Goal: Information Seeking & Learning: Find specific fact

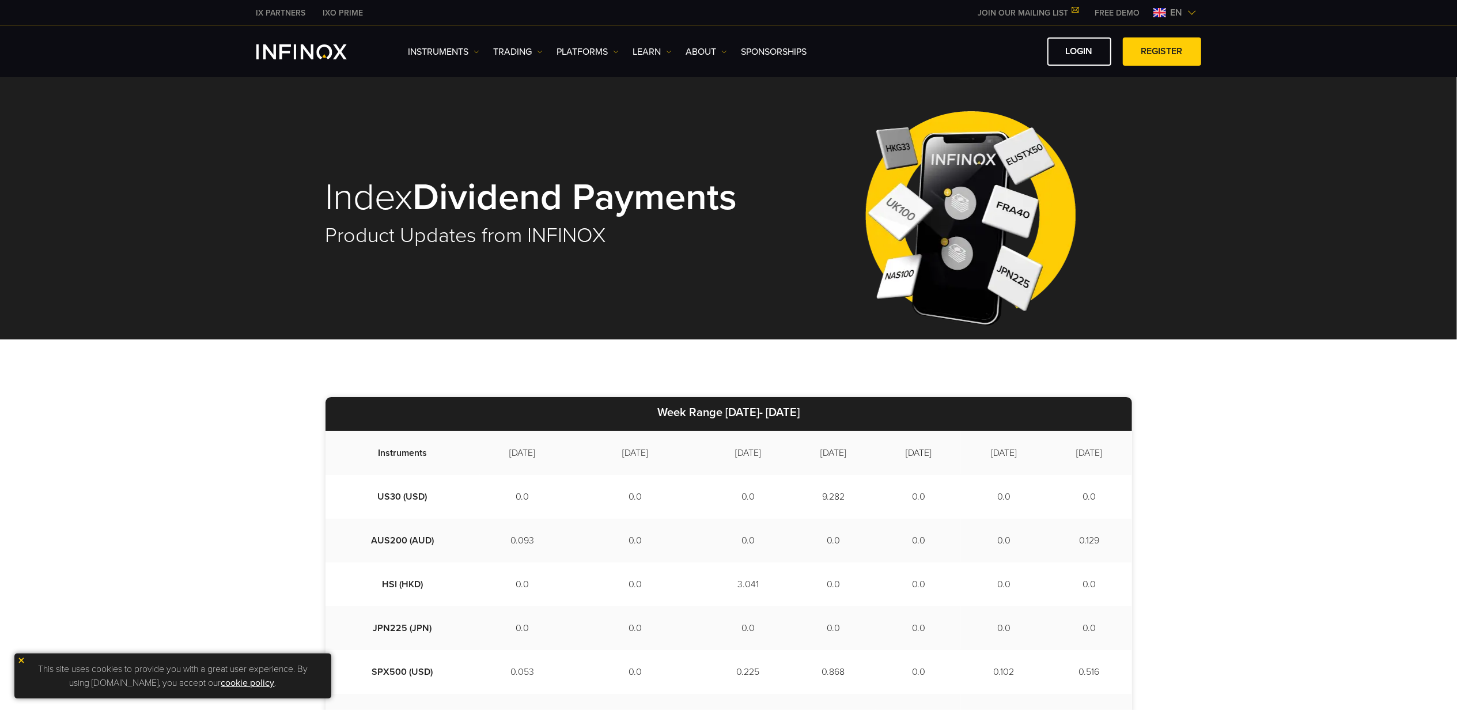
click at [21, 662] on img at bounding box center [21, 660] width 8 height 8
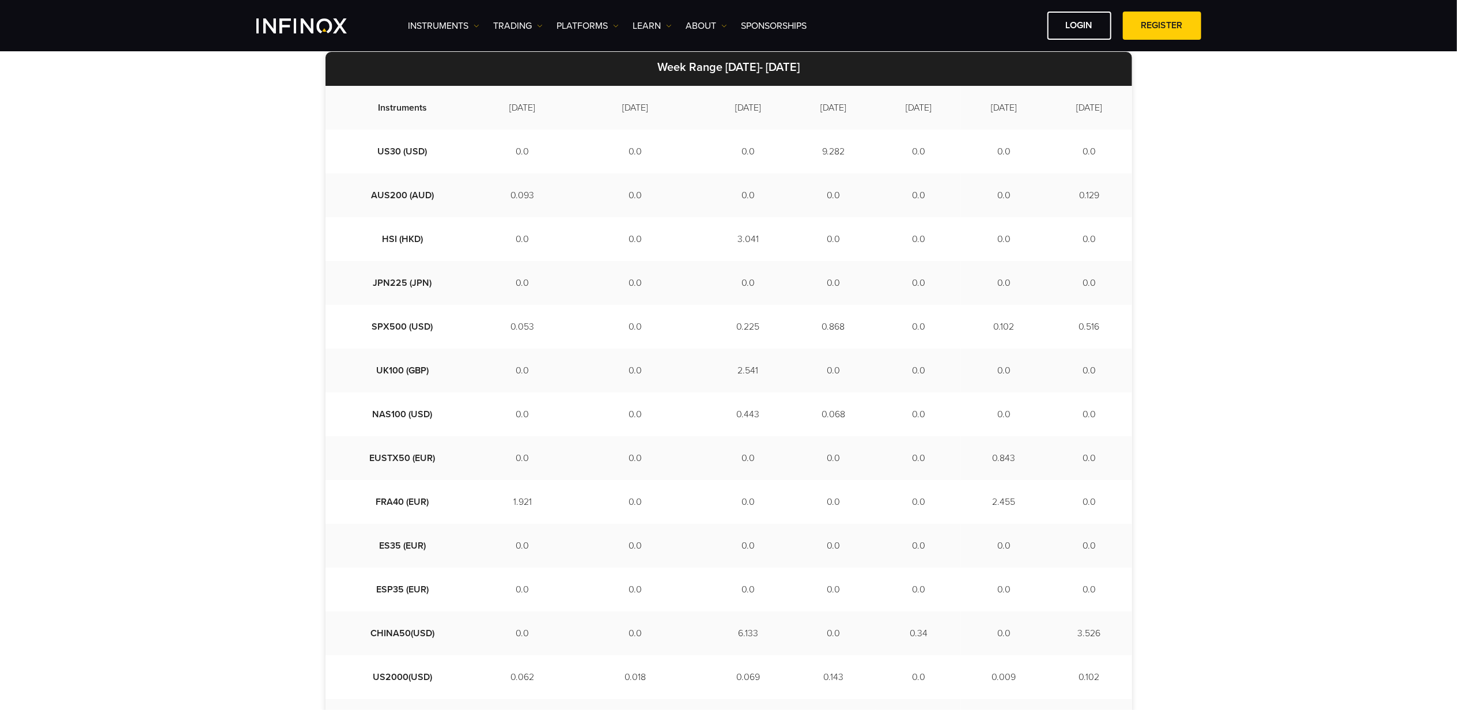
scroll to position [325, 0]
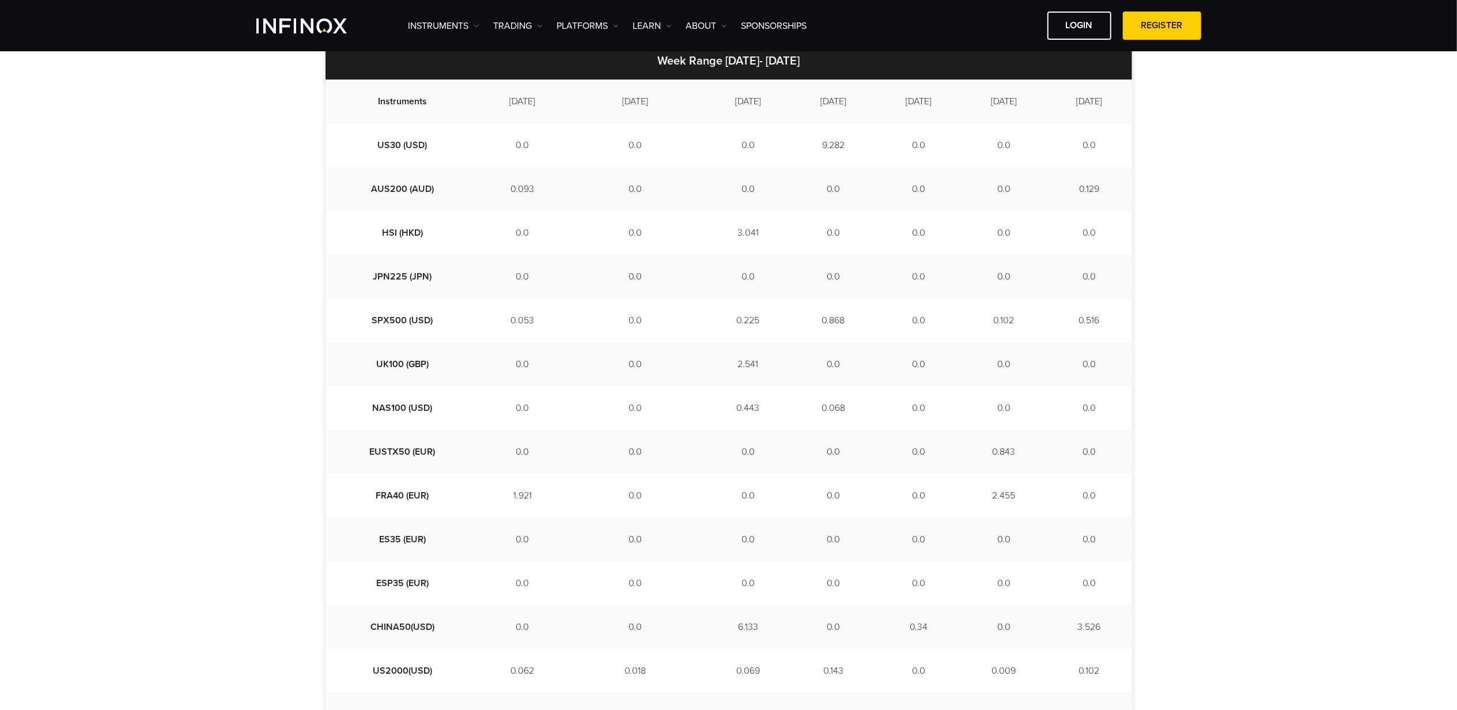
drag, startPoint x: 146, startPoint y: 472, endPoint x: 153, endPoint y: 468, distance: 8.3
click at [146, 472] on div "Week Range [DATE]- [DATE] Instruments [DATE] [DATE] [DATE] [DATE] [DATE] [DATE]…" at bounding box center [728, 402] width 1457 height 829
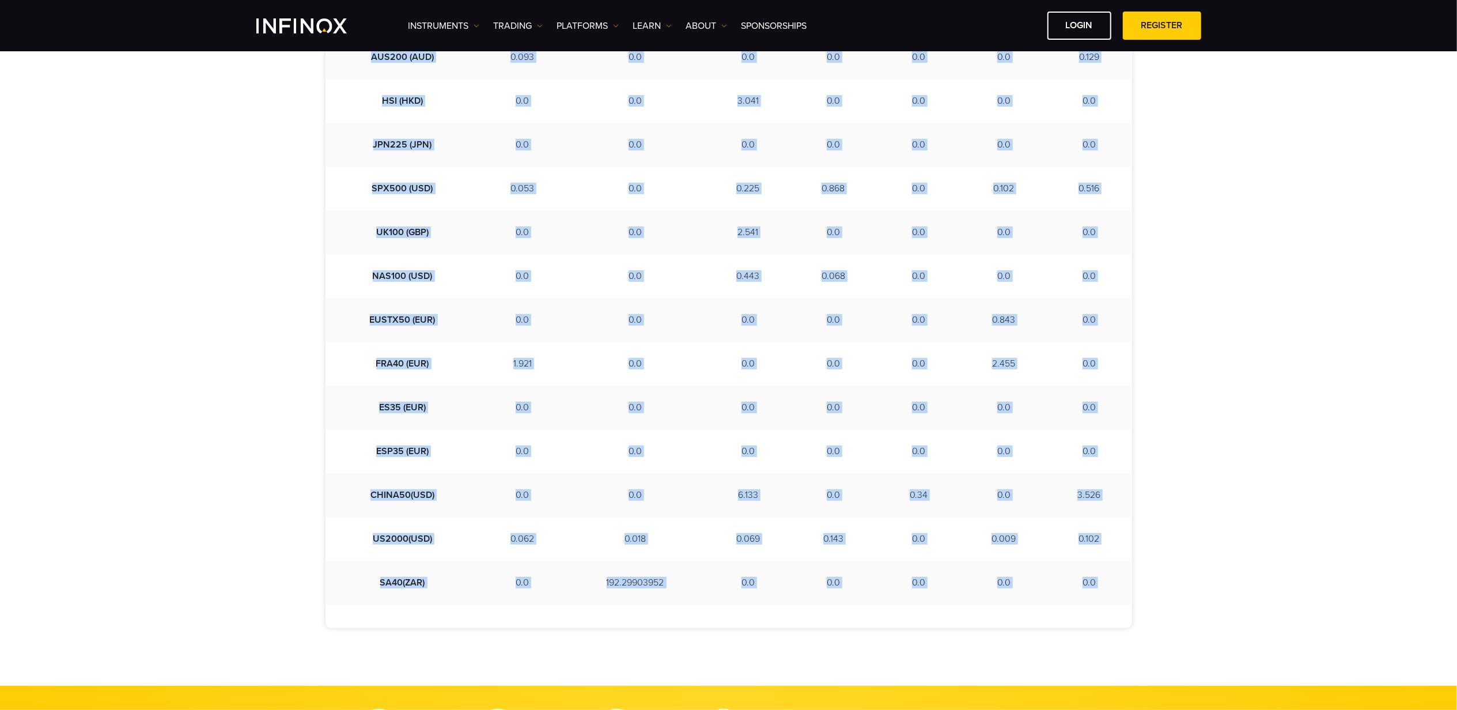
scroll to position [616, 0]
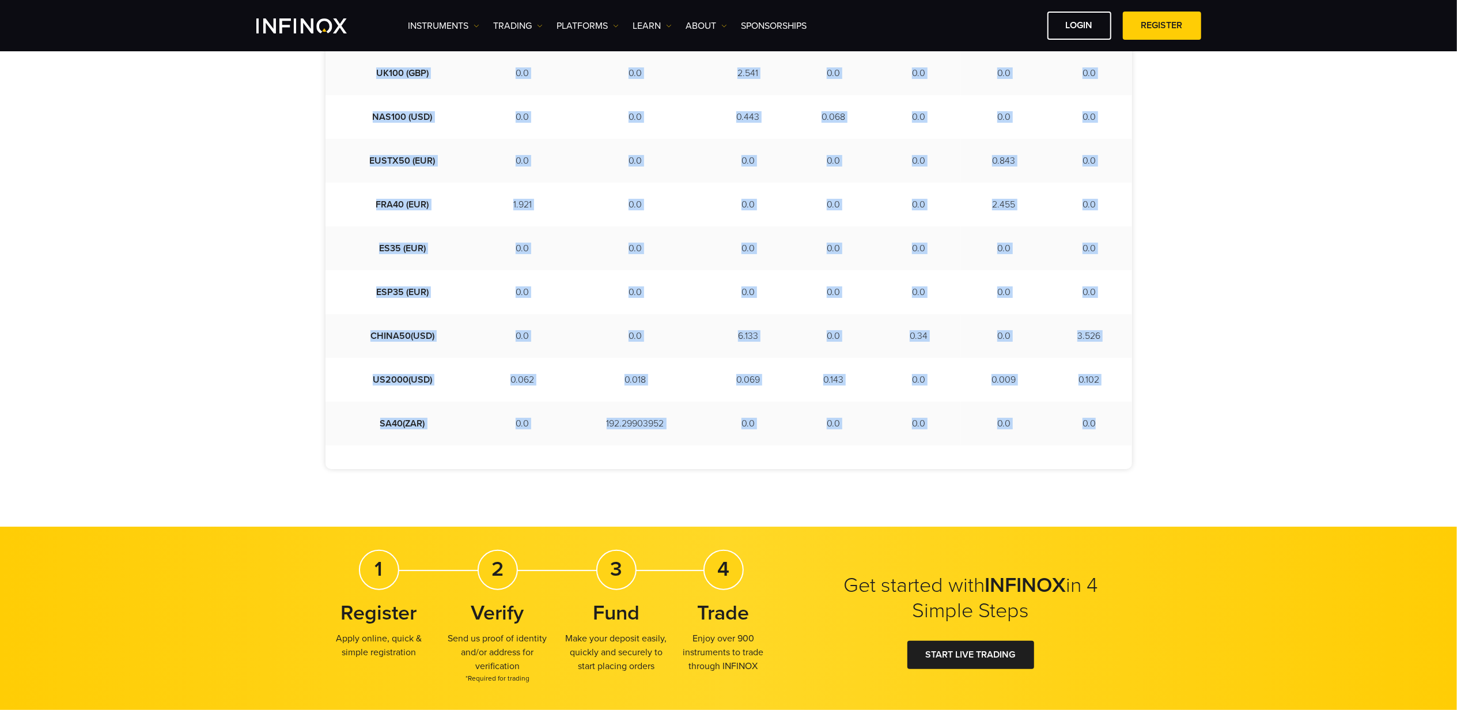
drag, startPoint x: 347, startPoint y: 95, endPoint x: 1092, endPoint y: 424, distance: 814.9
click at [1092, 424] on tbody "Instruments [DATE] [DATE] [DATE] [DATE] [DATE] [DATE] [DATE] US30 (USD) 0.0 0.0…" at bounding box center [728, 117] width 806 height 657
copy tbody "Instruments [DATE] [DATE] [DATE] [DATE] [DATE] [DATE] [DATE] US30 (USD) 0.0 0.0…"
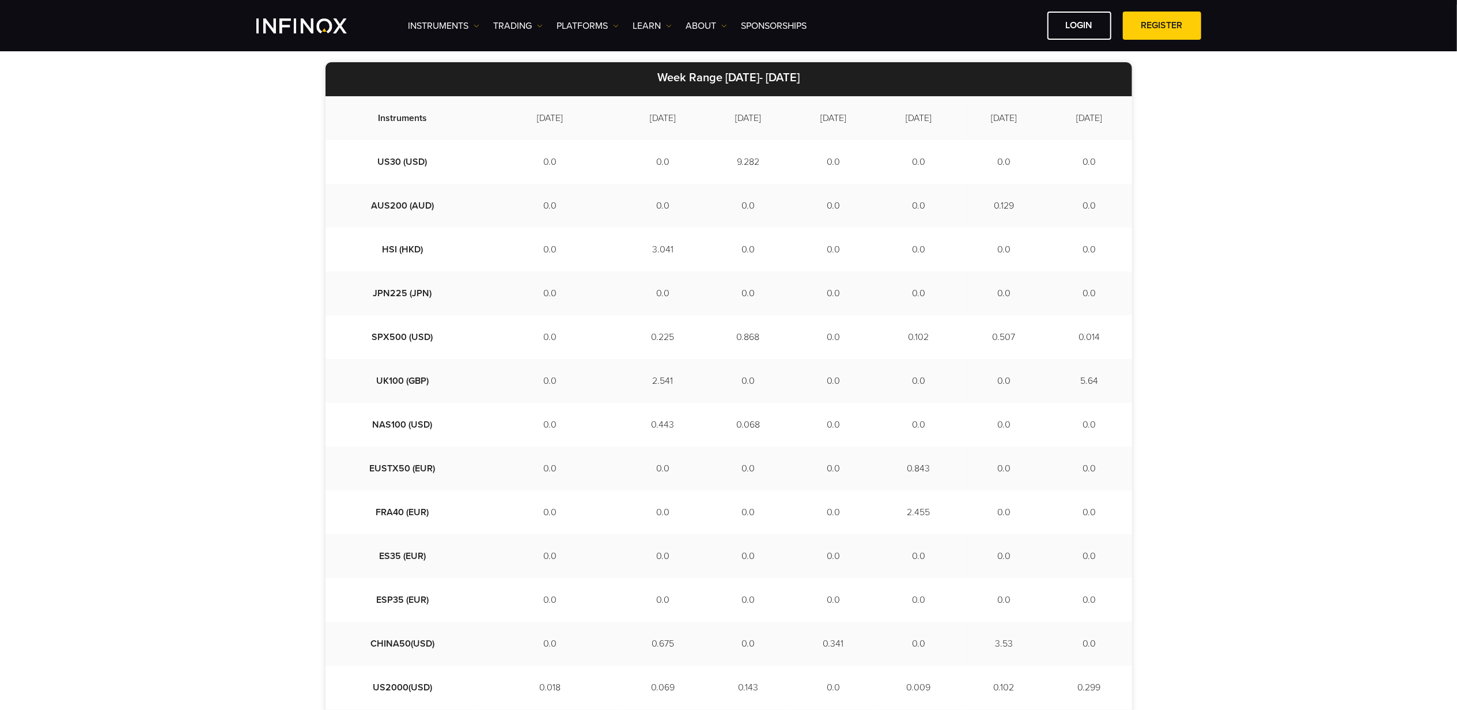
scroll to position [308, 0]
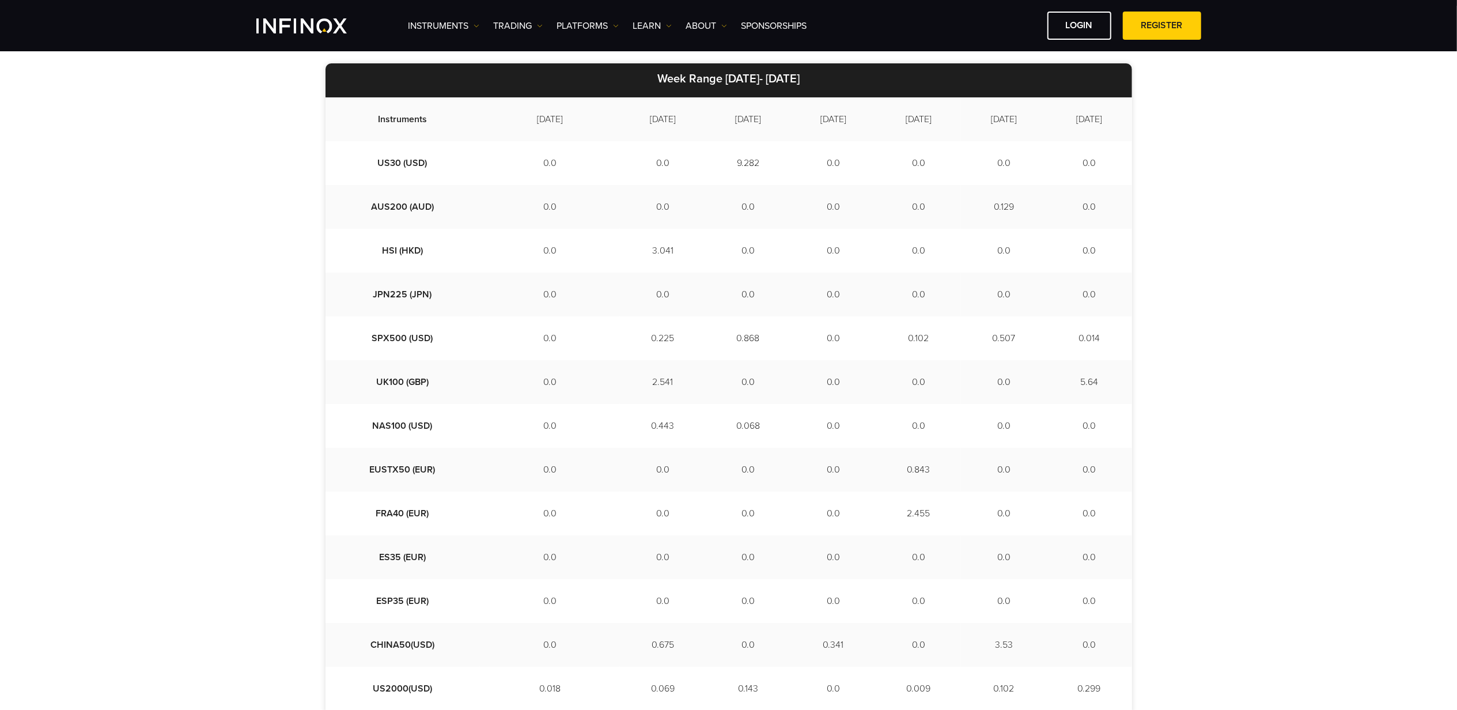
drag, startPoint x: 309, startPoint y: 310, endPoint x: 344, endPoint y: 111, distance: 202.3
click at [344, 111] on td "Instruments" at bounding box center [402, 119] width 154 height 44
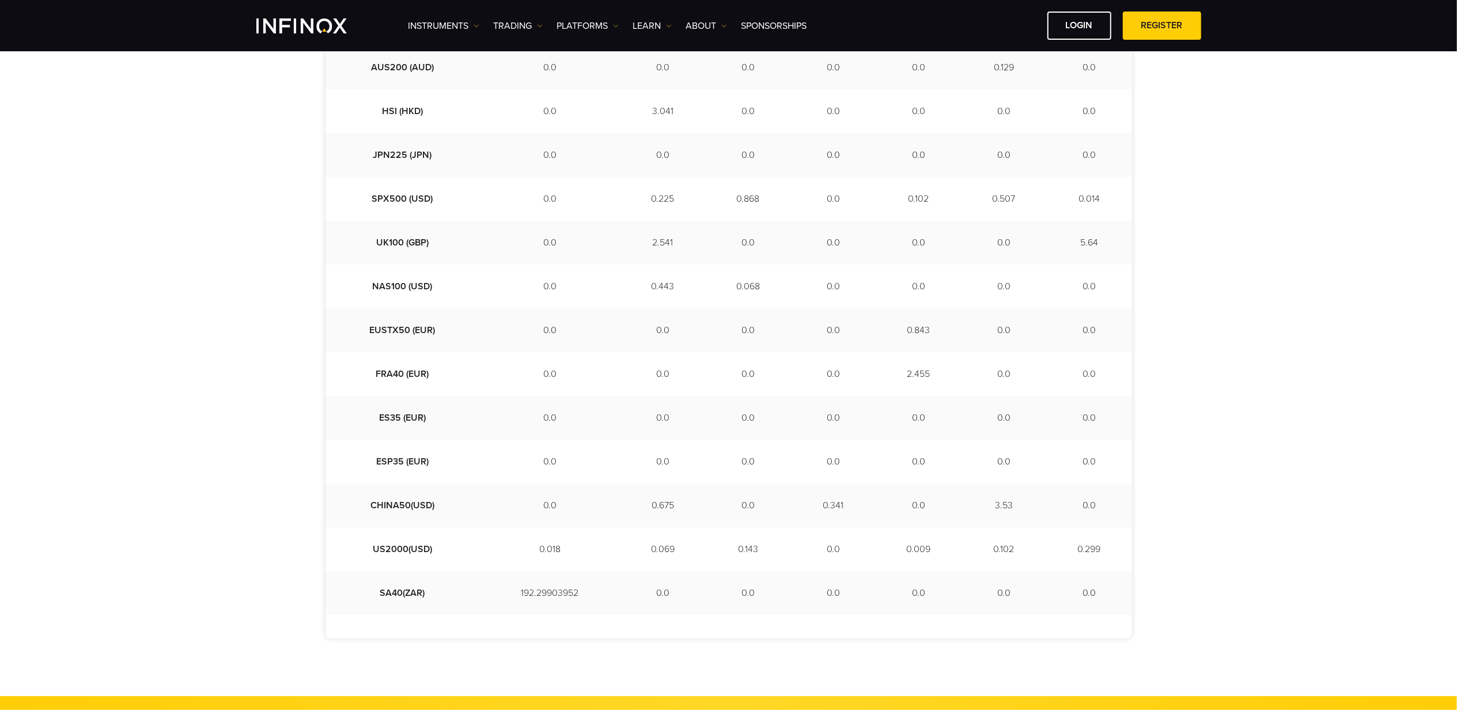
scroll to position [478, 0]
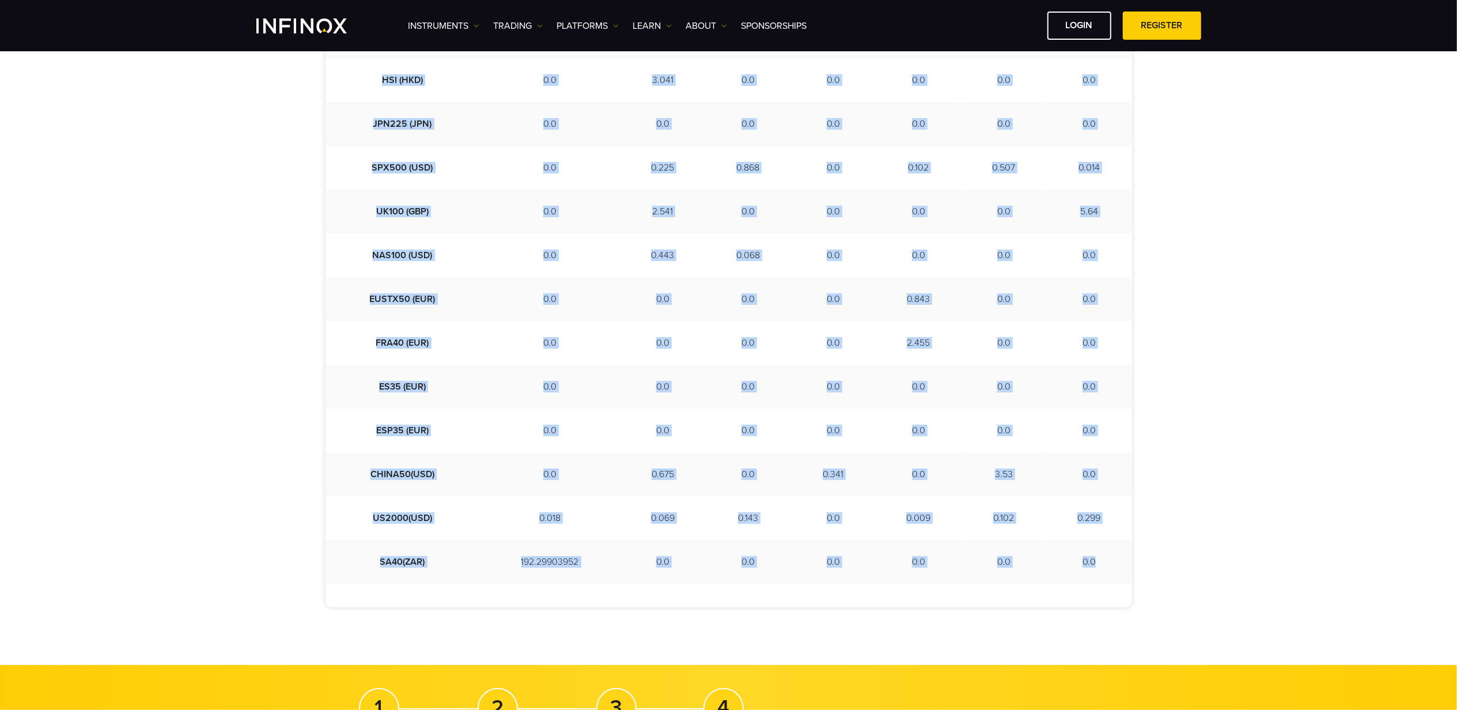
drag, startPoint x: 348, startPoint y: 116, endPoint x: 1090, endPoint y: 559, distance: 863.7
click at [1090, 559] on tbody "Instruments 2025-10-08 2025-10-09 2025-10-10 2025-10-13 2025-10-14 2025-10-15 2…" at bounding box center [728, 255] width 806 height 657
copy tbody "Instruments 2025-10-08 2025-10-09 2025-10-10 2025-10-13 2025-10-14 2025-10-15 2…"
click at [175, 295] on div "Week Range 2025/10/08- 2025/10/16 Instruments 2025-10-08 2025-10-09 2025-10-10 …" at bounding box center [728, 249] width 1457 height 829
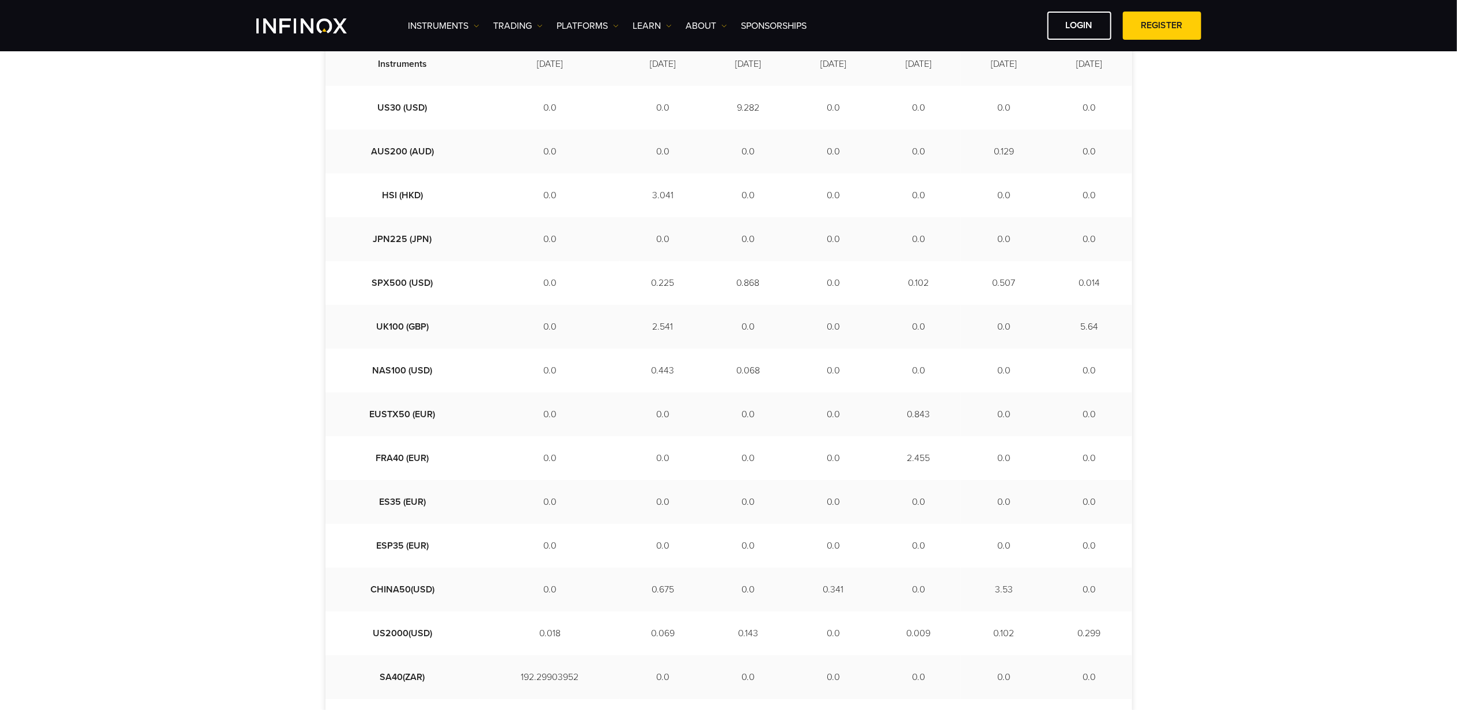
scroll to position [325, 0]
